Goal: Transaction & Acquisition: Book appointment/travel/reservation

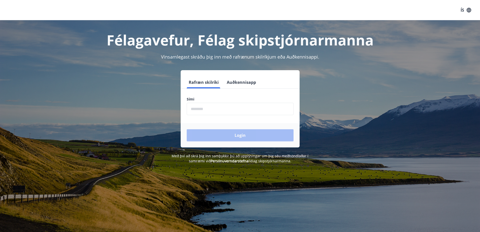
click at [198, 109] on input "phone" at bounding box center [240, 109] width 107 height 12
type input "********"
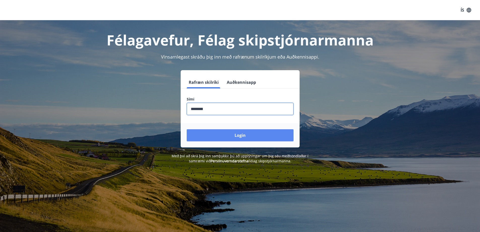
click at [234, 135] on button "Login" at bounding box center [240, 135] width 107 height 12
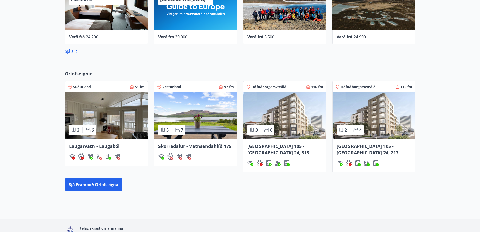
scroll to position [318, 0]
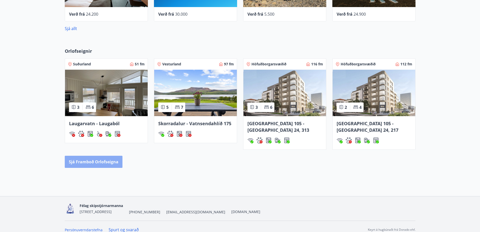
click at [95, 156] on button "Sjá framboð orlofseigna" at bounding box center [94, 162] width 58 height 12
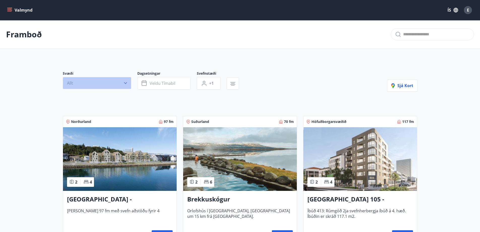
click at [124, 83] on icon "button" at bounding box center [125, 82] width 5 height 5
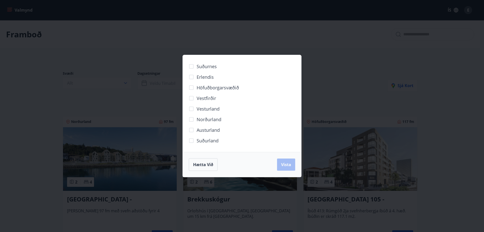
click at [213, 86] on span "Höfuðborgarsvæðið" at bounding box center [218, 87] width 42 height 7
click at [285, 164] on span "Vista" at bounding box center [286, 165] width 10 height 6
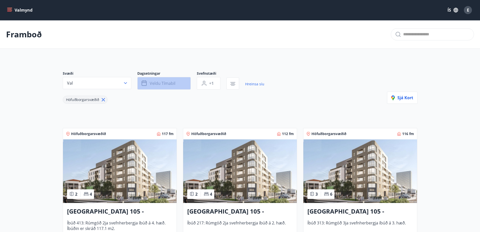
click at [158, 84] on span "Veldu tímabil" at bounding box center [163, 83] width 26 height 6
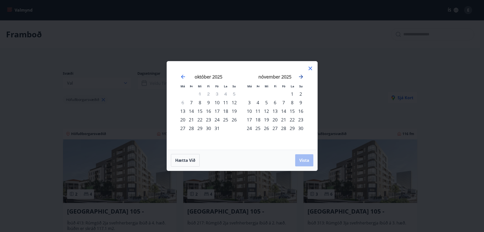
click at [301, 74] on icon "Move forward to switch to the next month." at bounding box center [301, 77] width 6 height 6
click at [300, 75] on icon "Move forward to switch to the next month." at bounding box center [301, 77] width 6 height 6
click at [285, 110] on div "16" at bounding box center [283, 111] width 9 height 9
click at [301, 109] on div "18" at bounding box center [300, 111] width 9 height 9
click at [305, 159] on span "Vista" at bounding box center [304, 160] width 10 height 6
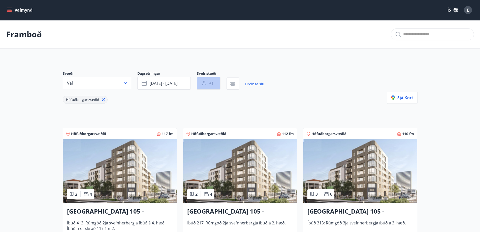
click at [212, 82] on span "+1" at bounding box center [211, 83] width 5 height 6
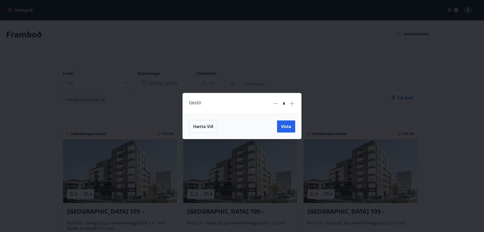
click at [293, 104] on icon at bounding box center [292, 103] width 4 height 4
type input "*"
click at [284, 123] on button "Vista" at bounding box center [286, 126] width 18 height 12
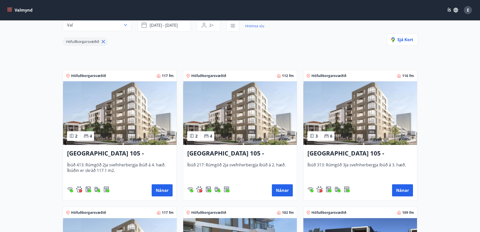
scroll to position [50, 0]
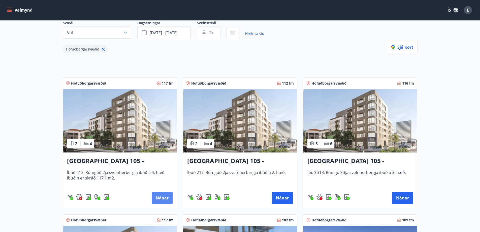
click at [160, 196] on button "Nánar" at bounding box center [162, 198] width 21 height 12
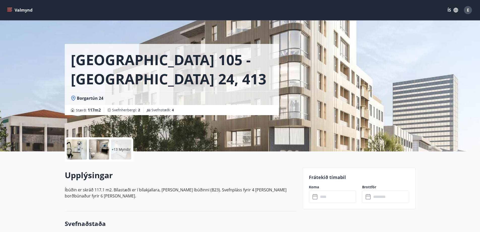
scroll to position [50, 0]
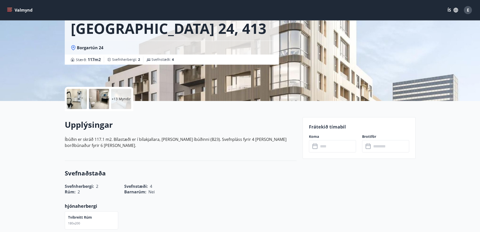
click at [337, 146] on input "text" at bounding box center [338, 146] width 38 height 12
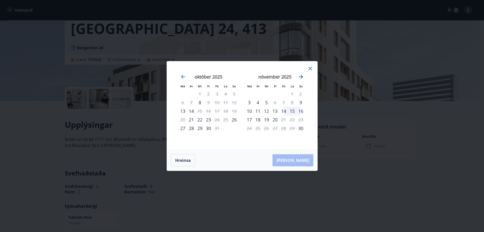
click at [303, 76] on icon "Move forward to switch to the next month." at bounding box center [301, 77] width 4 height 4
click at [283, 109] on div "16" at bounding box center [283, 111] width 9 height 9
click at [301, 111] on div "18" at bounding box center [300, 111] width 9 height 9
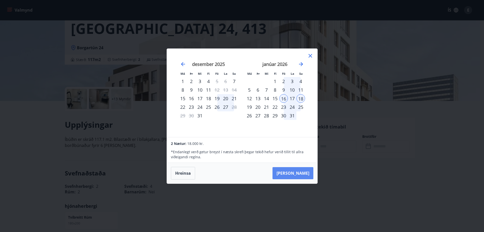
click at [302, 172] on button "Taka Frá" at bounding box center [293, 173] width 41 height 12
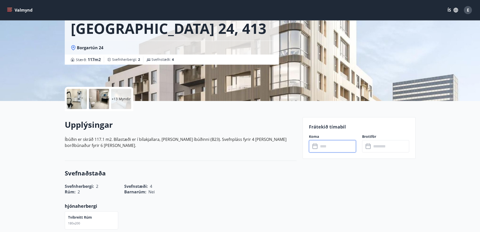
type input "******"
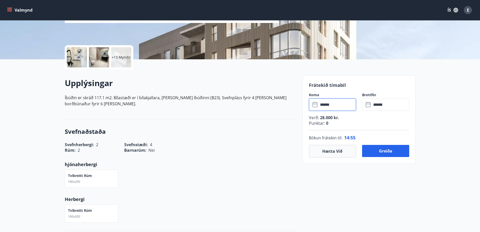
scroll to position [101, 0]
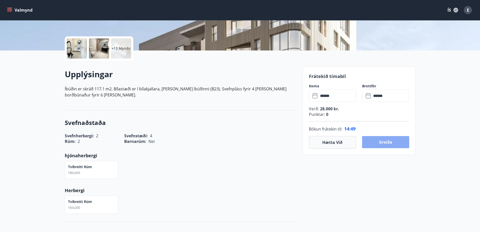
click at [385, 140] on button "Greiða" at bounding box center [385, 142] width 47 height 12
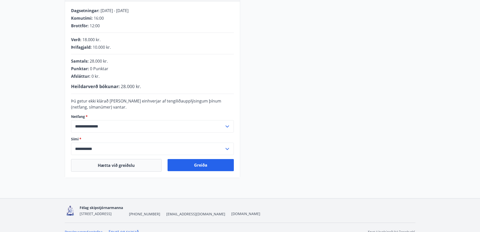
scroll to position [109, 0]
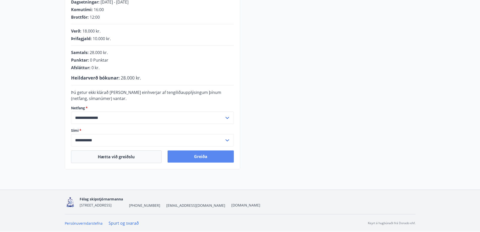
click at [204, 154] on button "Greiða" at bounding box center [201, 156] width 66 height 12
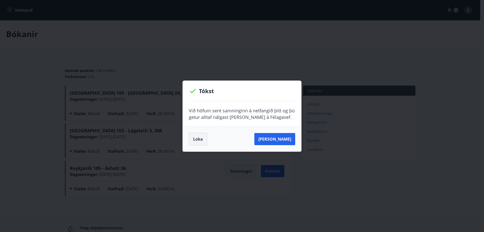
click at [200, 137] on button "Loka" at bounding box center [198, 139] width 18 height 13
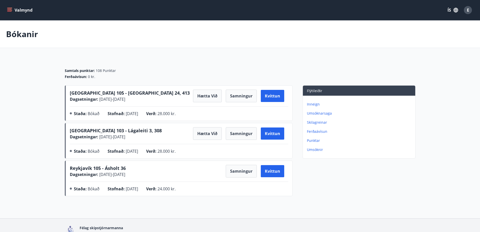
click at [9, 9] on icon "menu" at bounding box center [9, 10] width 5 height 5
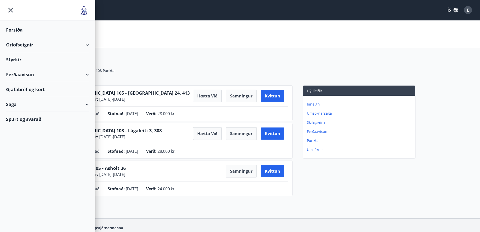
click at [82, 42] on div "Orlofseignir" at bounding box center [47, 44] width 83 height 15
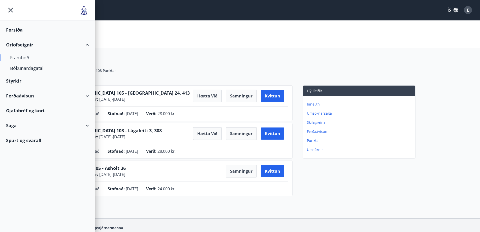
click at [13, 58] on div "Framboð" at bounding box center [47, 57] width 75 height 11
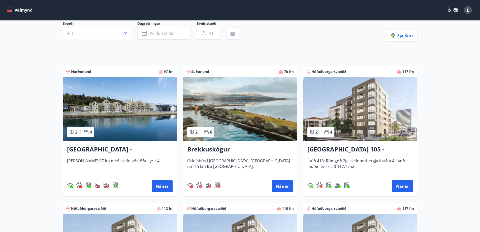
scroll to position [50, 0]
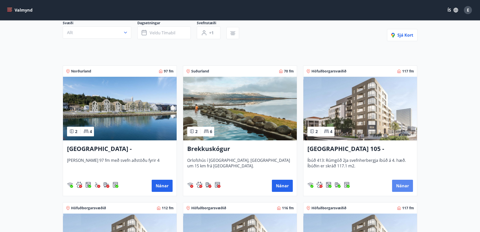
click at [402, 181] on button "Nánar" at bounding box center [402, 186] width 21 height 12
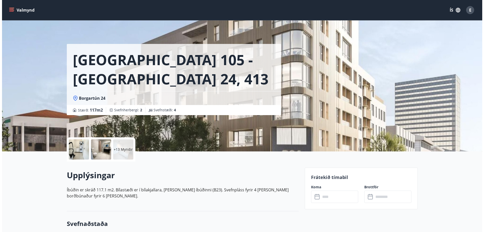
scroll to position [50, 0]
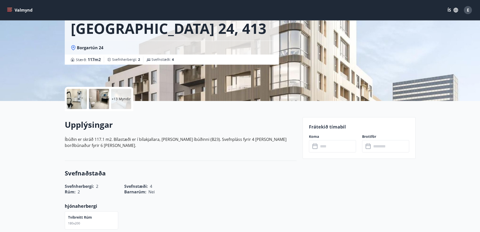
click at [120, 100] on p "+13 Myndir" at bounding box center [121, 98] width 19 height 5
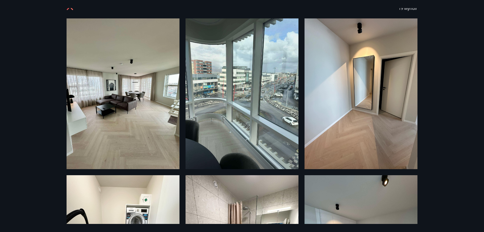
scroll to position [8, 0]
